Goal: Transaction & Acquisition: Book appointment/travel/reservation

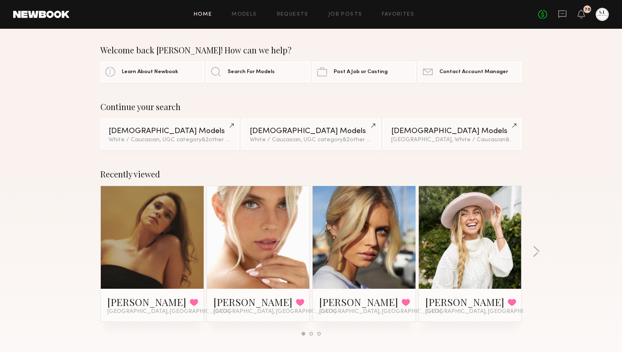
click at [261, 224] on link at bounding box center [258, 237] width 50 height 103
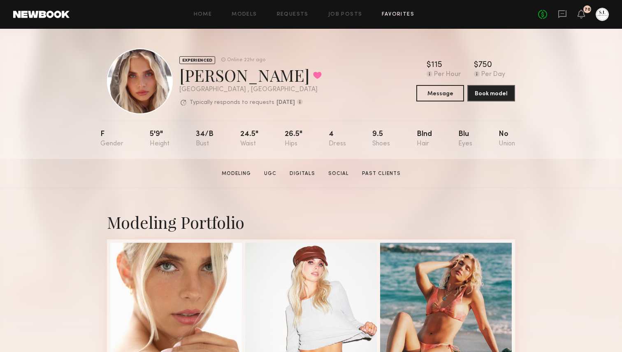
click at [393, 16] on link "Favorites" at bounding box center [397, 14] width 32 height 5
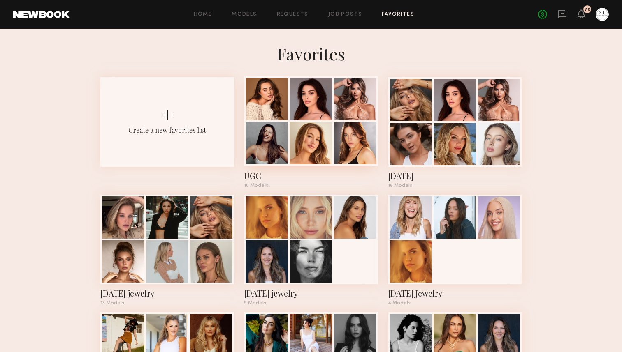
click at [280, 134] on div at bounding box center [266, 143] width 42 height 42
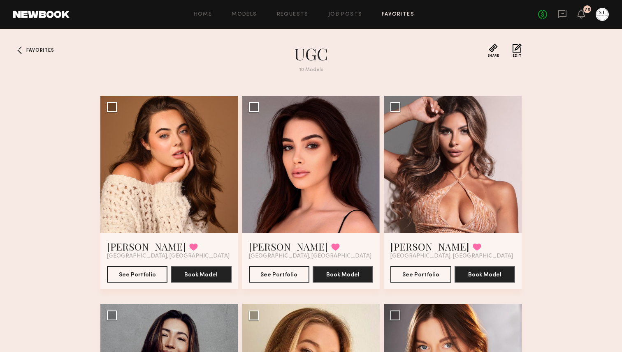
click at [391, 13] on link "Favorites" at bounding box center [397, 14] width 32 height 5
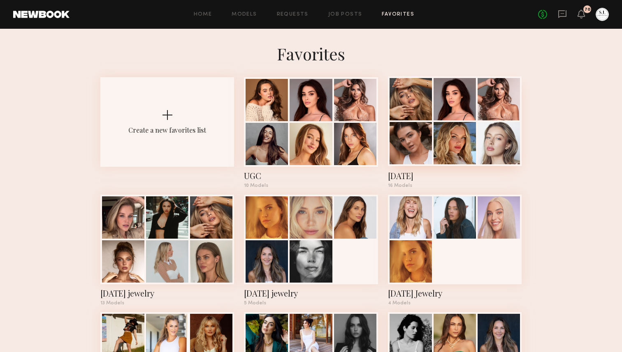
click at [428, 122] on div at bounding box center [455, 121] width 134 height 90
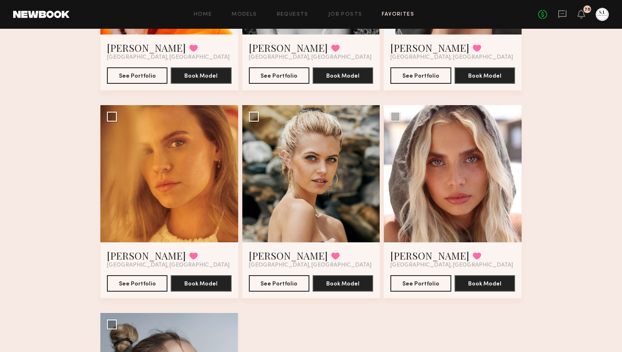
scroll to position [831, 0]
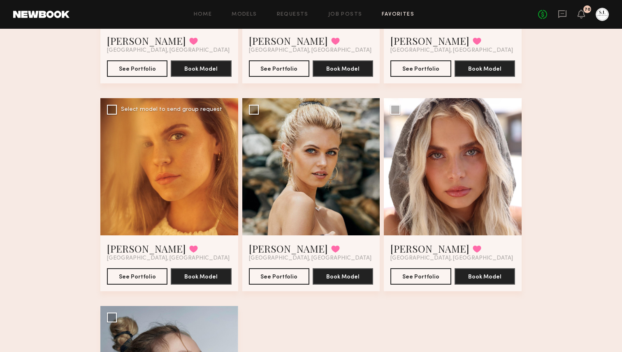
click at [204, 154] on div at bounding box center [169, 167] width 138 height 138
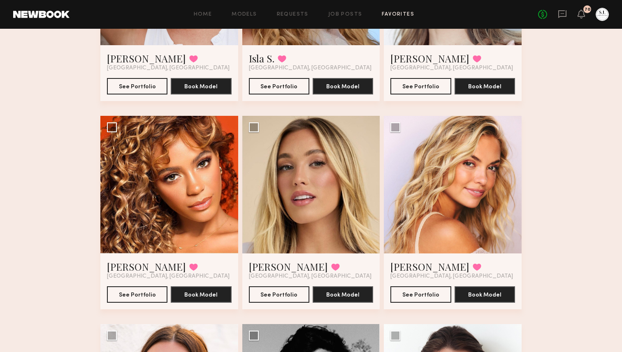
scroll to position [402, 0]
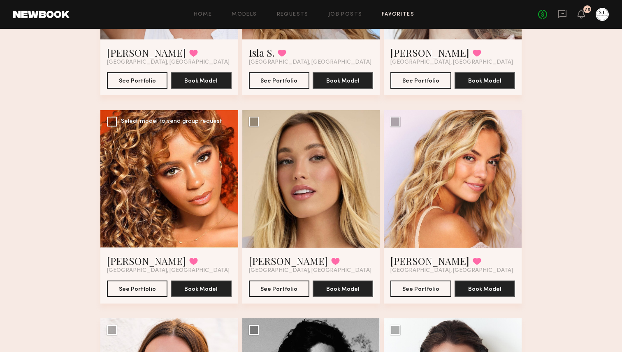
click at [189, 170] on div at bounding box center [169, 179] width 138 height 138
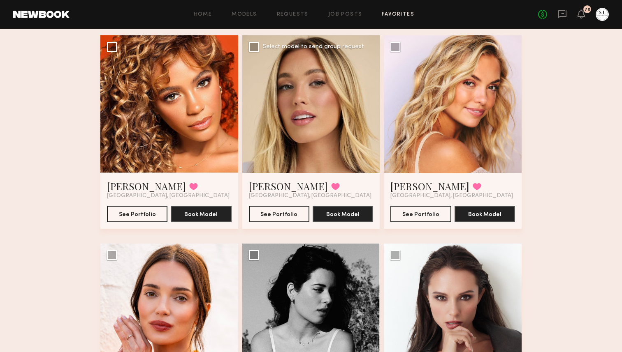
scroll to position [485, 0]
